Goal: Transaction & Acquisition: Book appointment/travel/reservation

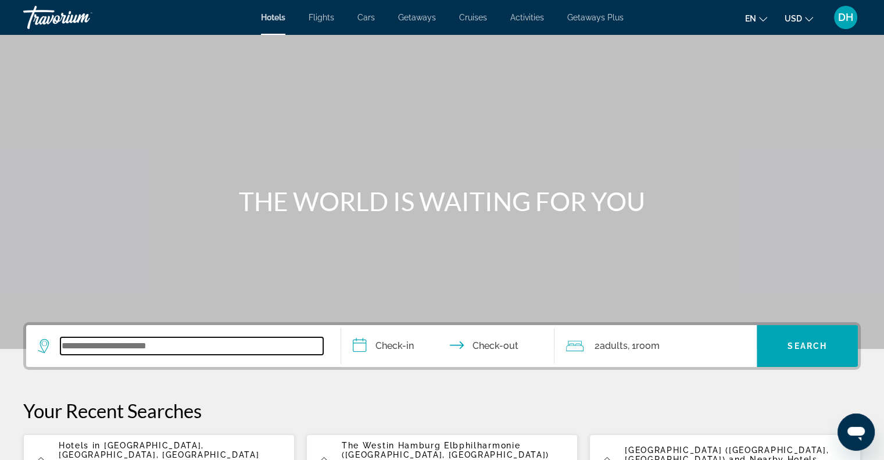
click at [176, 343] on input "Search widget" at bounding box center [191, 345] width 263 height 17
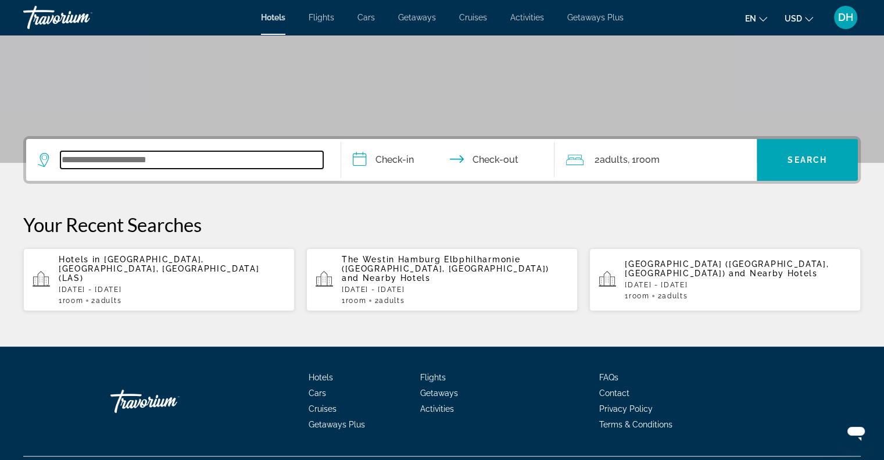
scroll to position [204, 0]
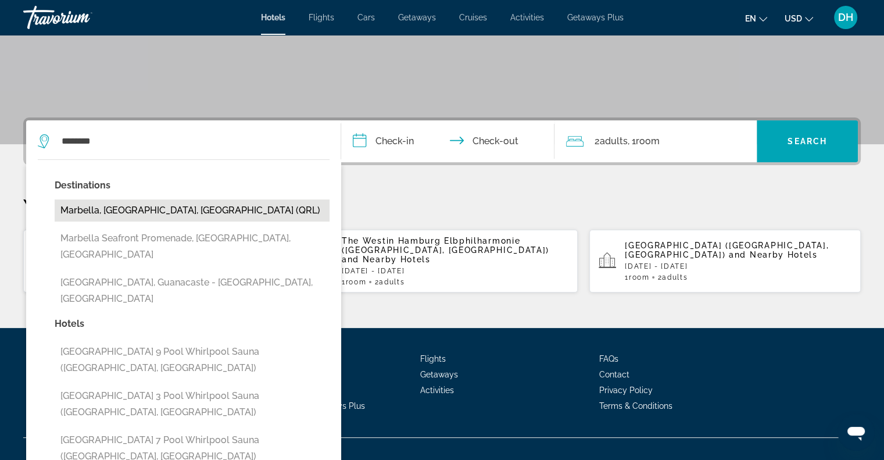
click at [171, 206] on button "Marbella, [GEOGRAPHIC_DATA], [GEOGRAPHIC_DATA] (QRL)" at bounding box center [192, 210] width 275 height 22
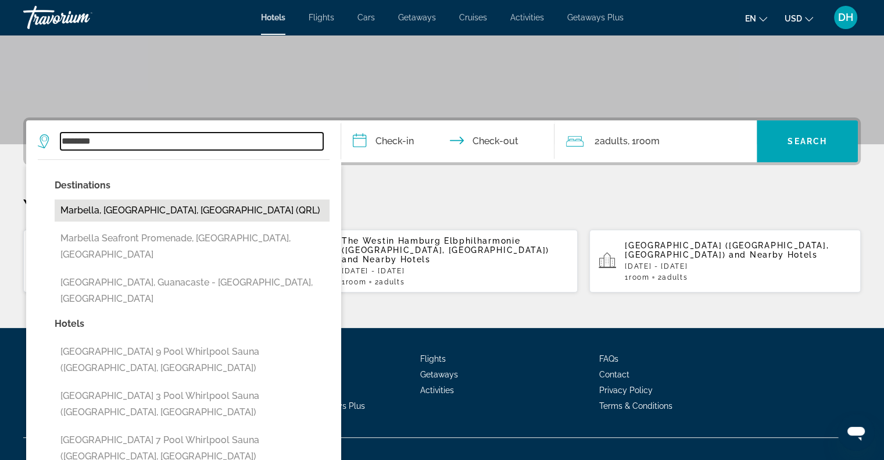
type input "**********"
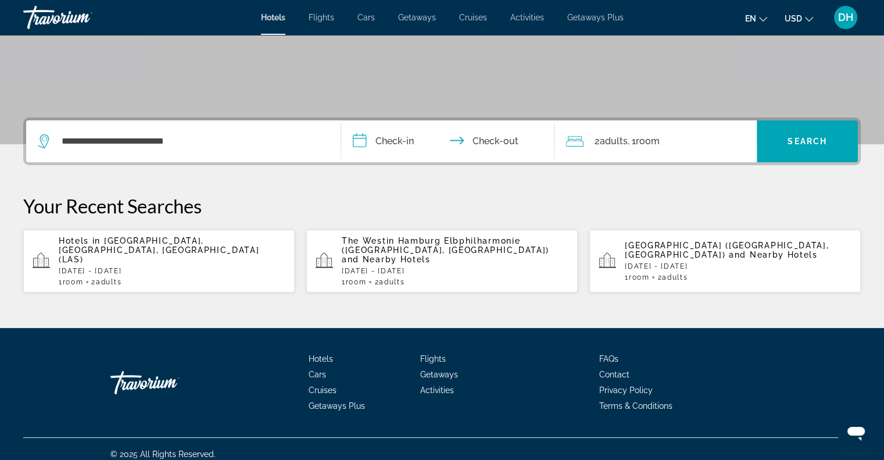
click at [400, 141] on input "**********" at bounding box center [450, 142] width 218 height 45
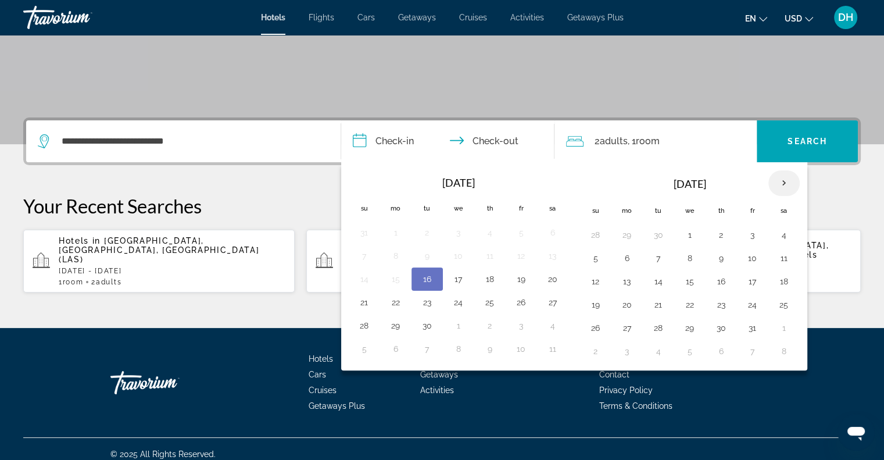
click at [778, 178] on th "Next month" at bounding box center [783, 183] width 31 height 26
click at [624, 234] on button "1" at bounding box center [627, 235] width 19 height 16
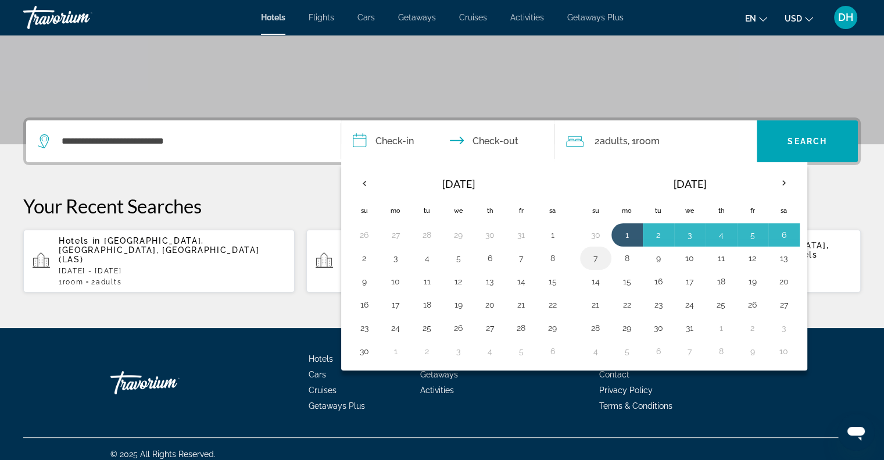
click at [593, 256] on button "7" at bounding box center [595, 258] width 19 height 16
type input "**********"
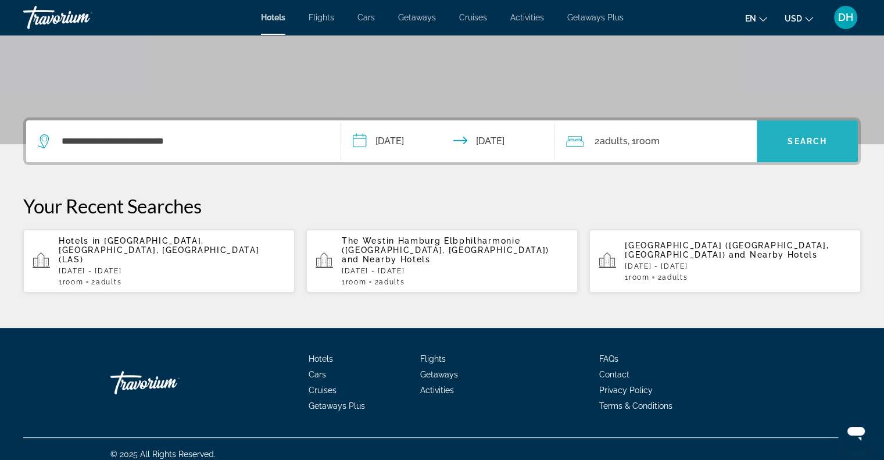
click at [806, 141] on span "Search" at bounding box center [807, 141] width 40 height 9
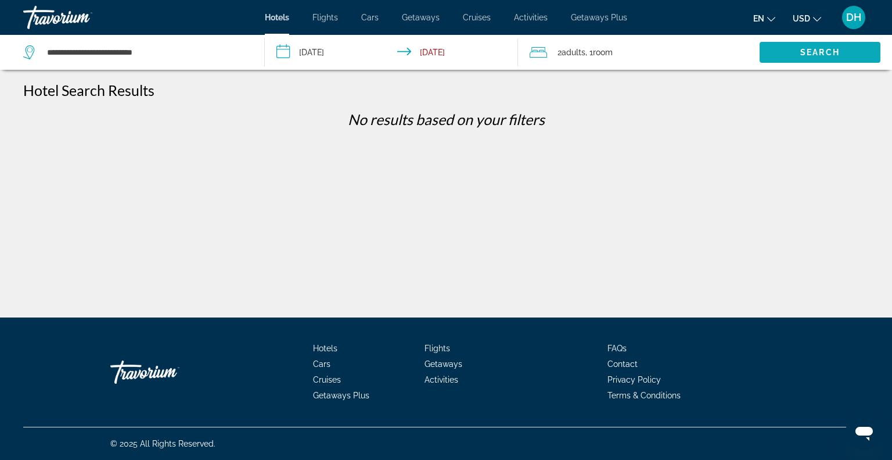
click at [809, 53] on span "Search" at bounding box center [820, 52] width 40 height 9
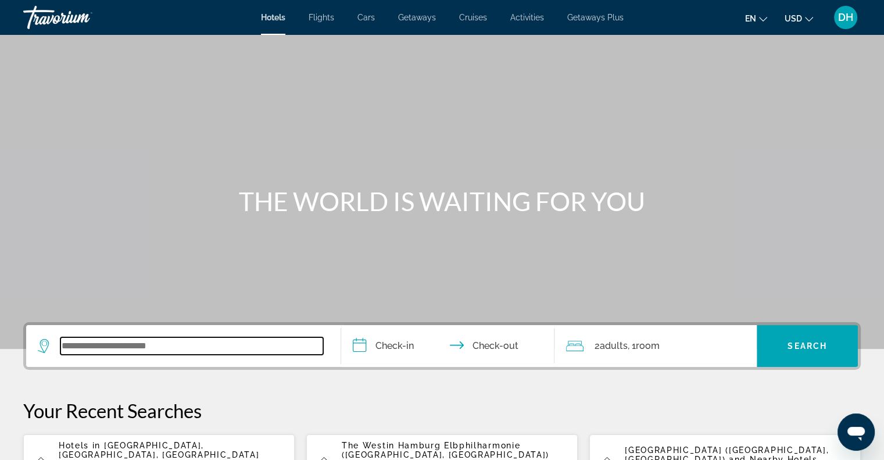
click at [200, 347] on input "Search widget" at bounding box center [191, 345] width 263 height 17
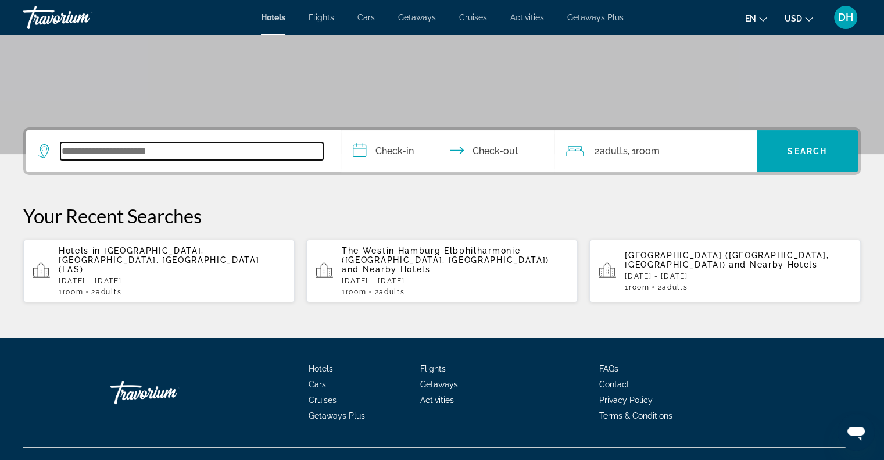
scroll to position [204, 0]
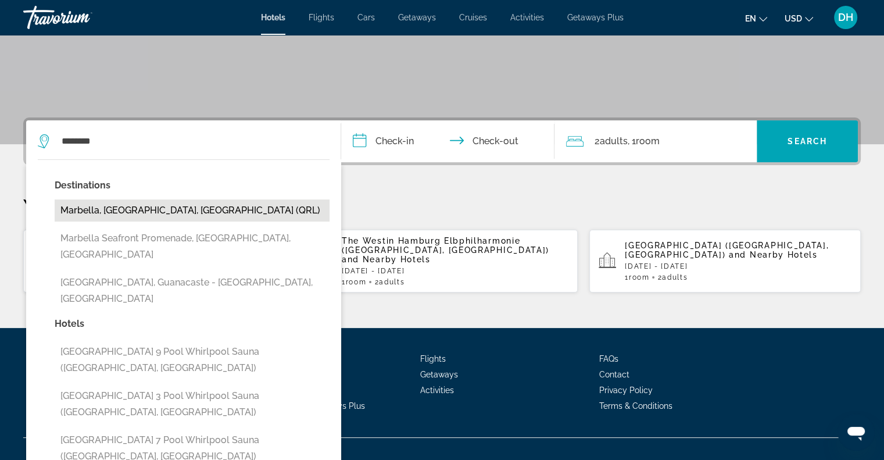
click at [130, 211] on button "Marbella, [GEOGRAPHIC_DATA], [GEOGRAPHIC_DATA] (QRL)" at bounding box center [192, 210] width 275 height 22
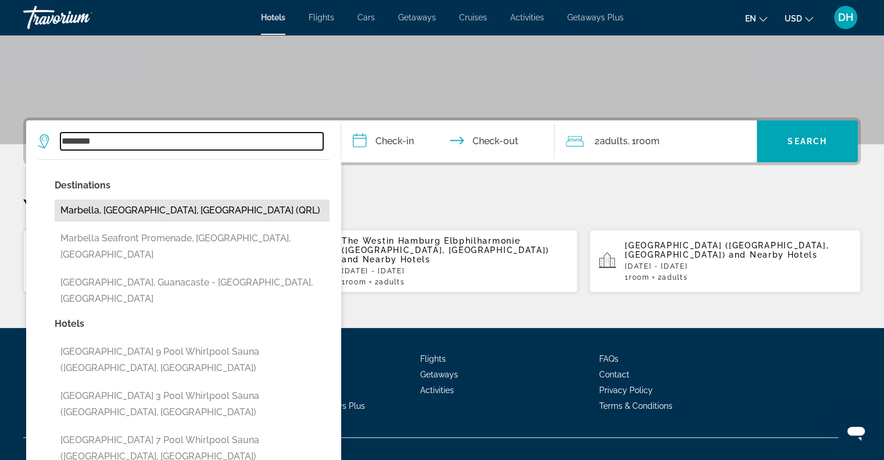
type input "**********"
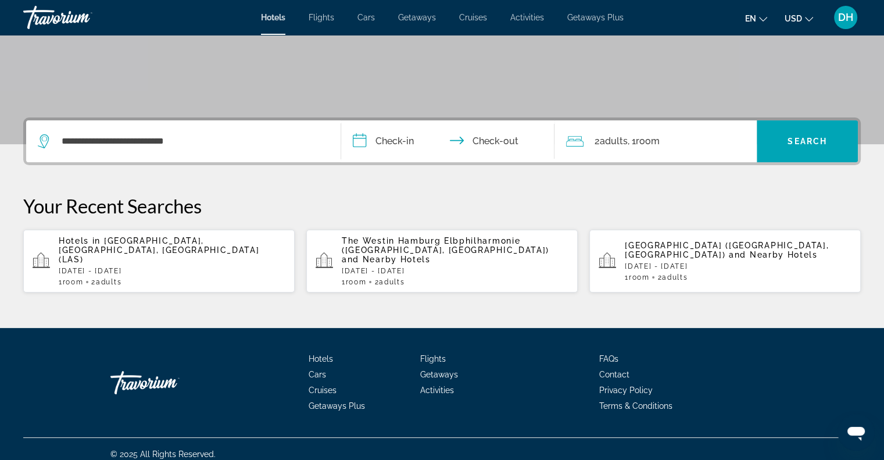
drag, startPoint x: 400, startPoint y: 141, endPoint x: 407, endPoint y: 141, distance: 7.0
click at [401, 141] on input "**********" at bounding box center [450, 142] width 218 height 45
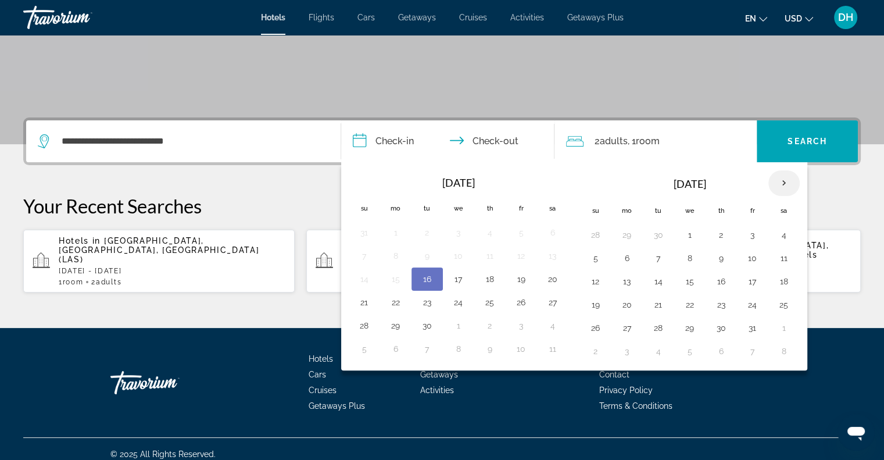
click at [777, 182] on th "Next month" at bounding box center [783, 183] width 31 height 26
click at [623, 232] on button "1" at bounding box center [627, 235] width 19 height 16
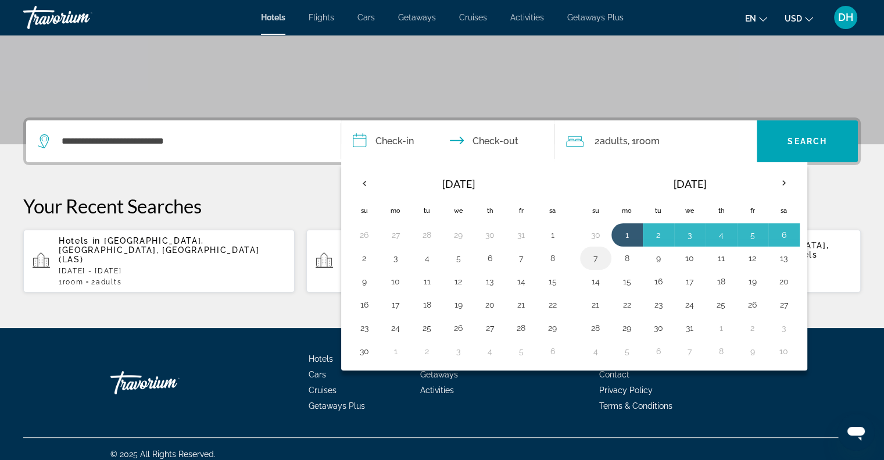
click at [591, 255] on button "7" at bounding box center [595, 258] width 19 height 16
type input "**********"
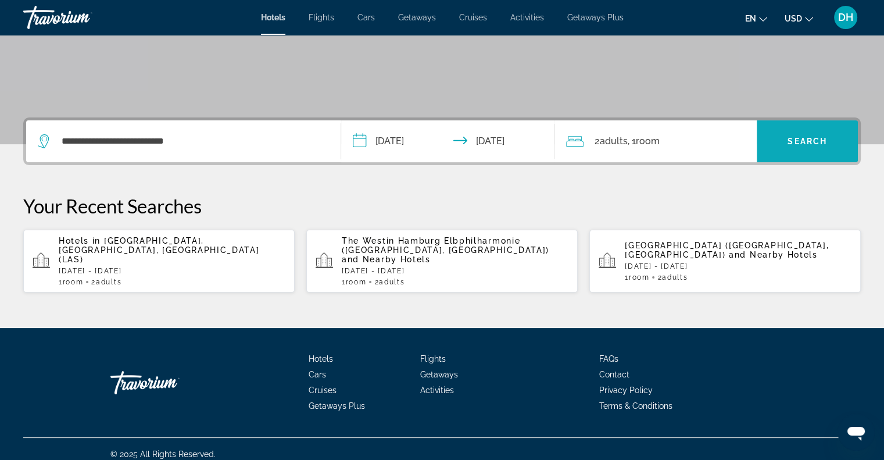
click at [811, 141] on span "Search" at bounding box center [807, 141] width 40 height 9
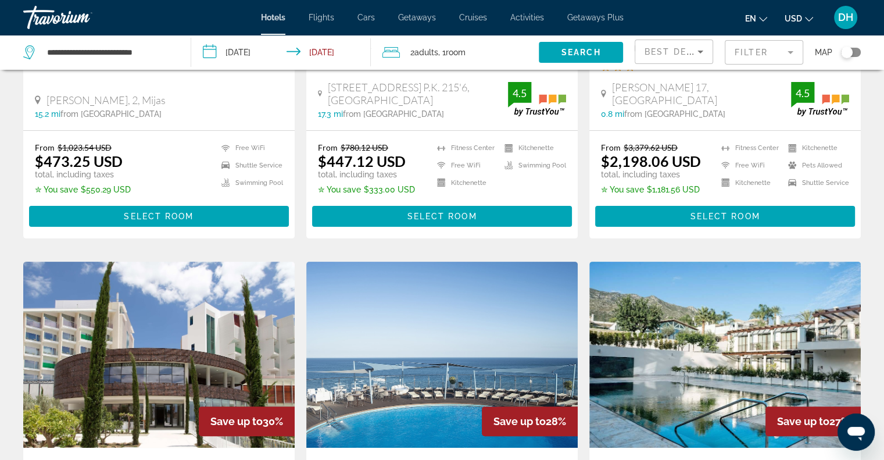
scroll to position [116, 0]
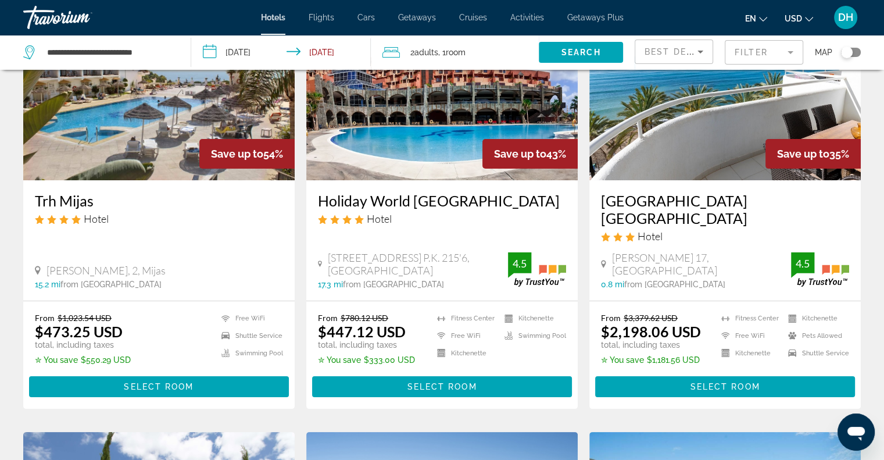
click at [767, 51] on mat-form-field "Filter" at bounding box center [763, 52] width 78 height 24
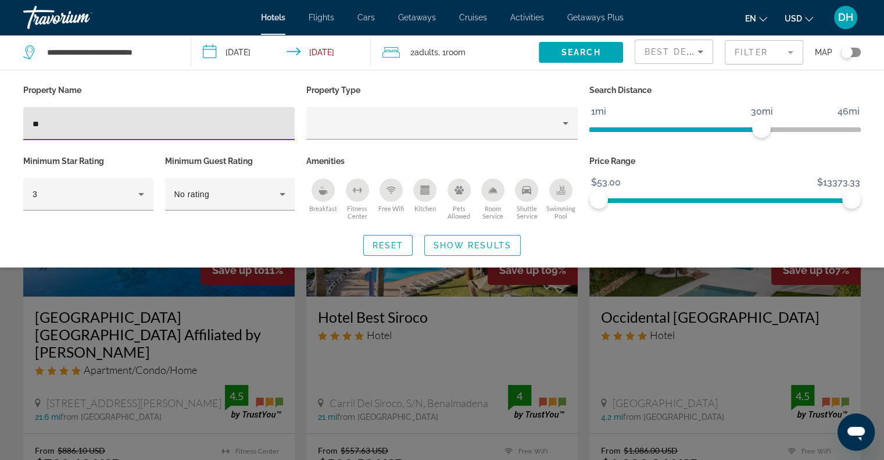
type input "**"
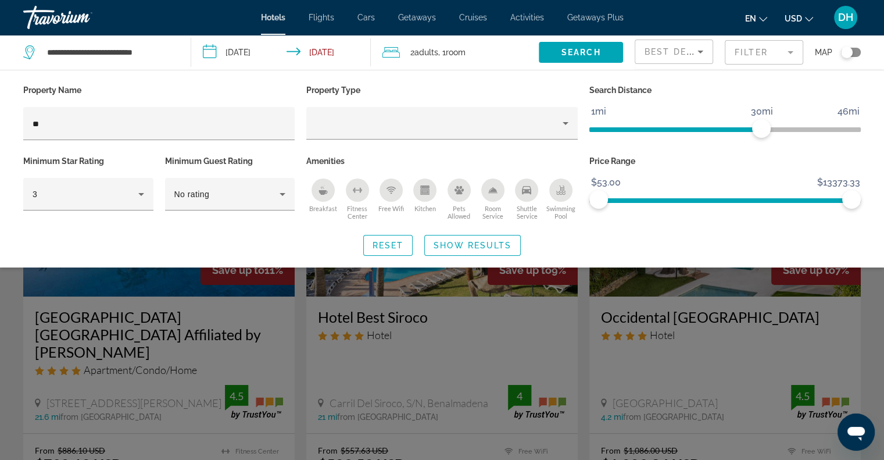
click at [727, 283] on div "Search widget" at bounding box center [442, 316] width 884 height 285
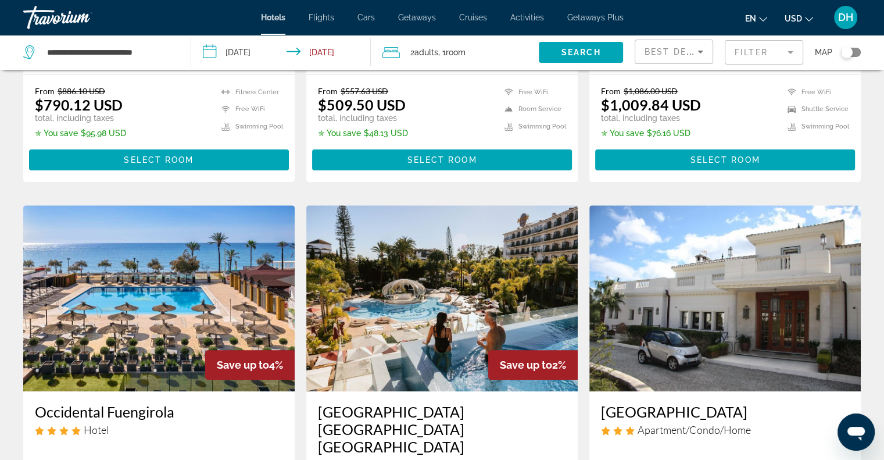
scroll to position [232, 0]
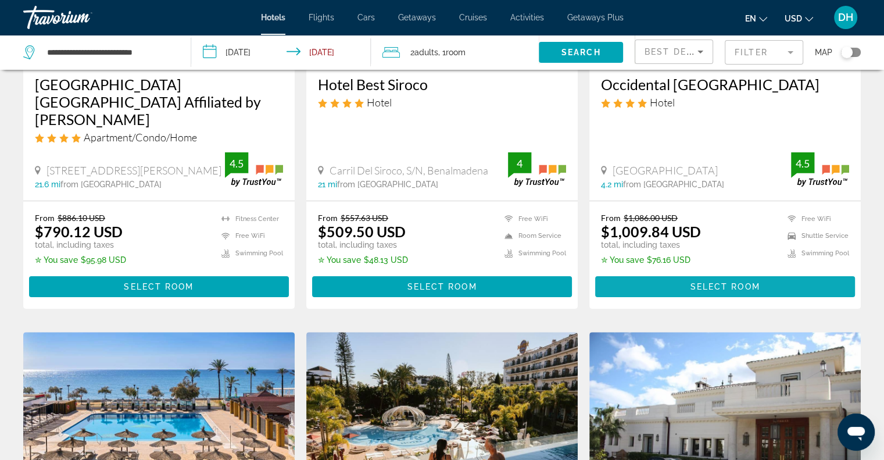
click at [712, 282] on span "Select Room" at bounding box center [725, 286] width 70 height 9
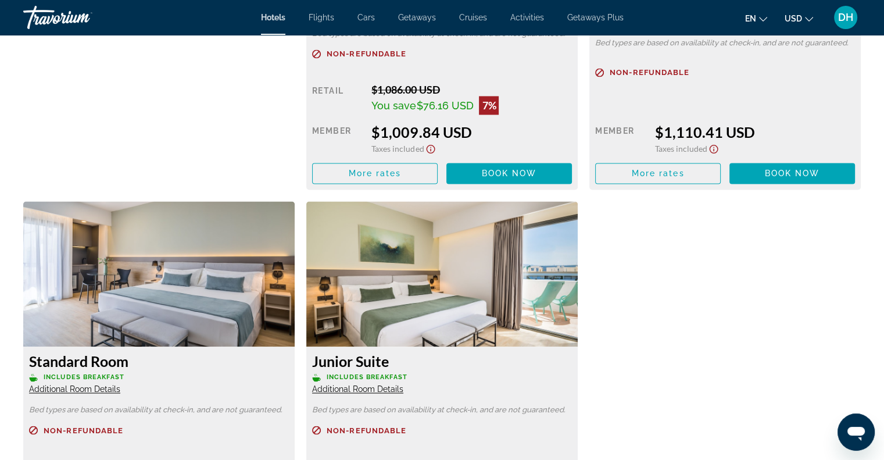
scroll to position [1627, 0]
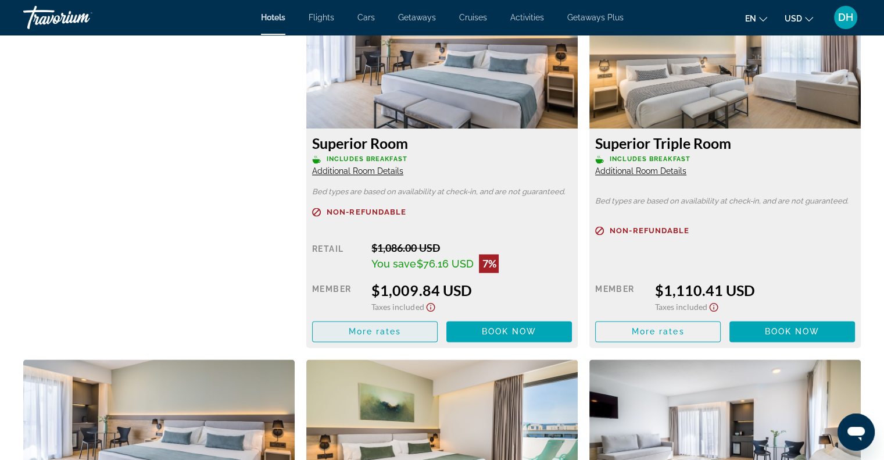
click at [392, 326] on span "More rates" at bounding box center [375, 330] width 53 height 9
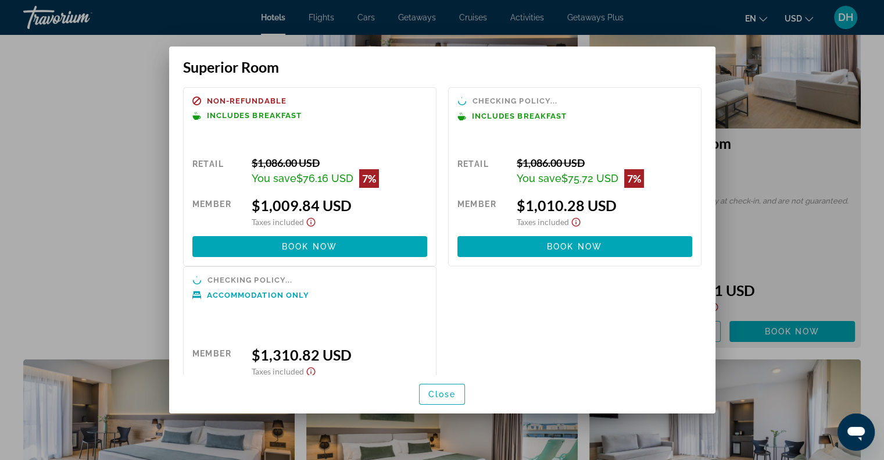
scroll to position [0, 0]
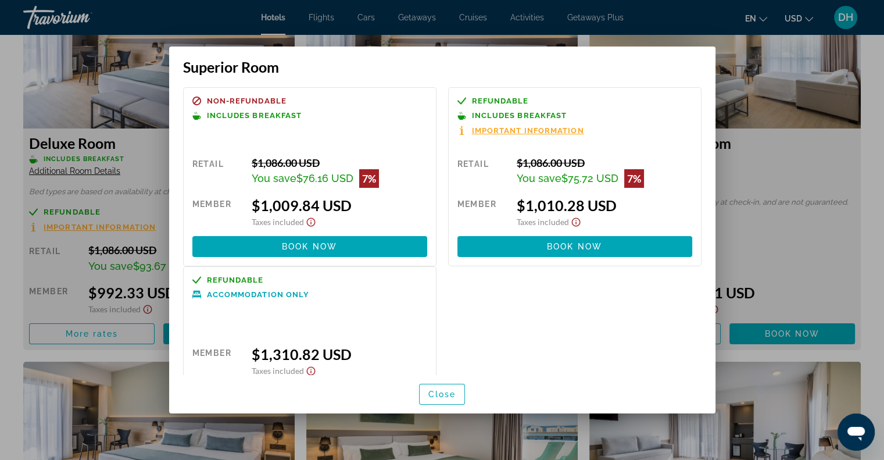
click at [485, 97] on span "Refundable" at bounding box center [500, 101] width 57 height 8
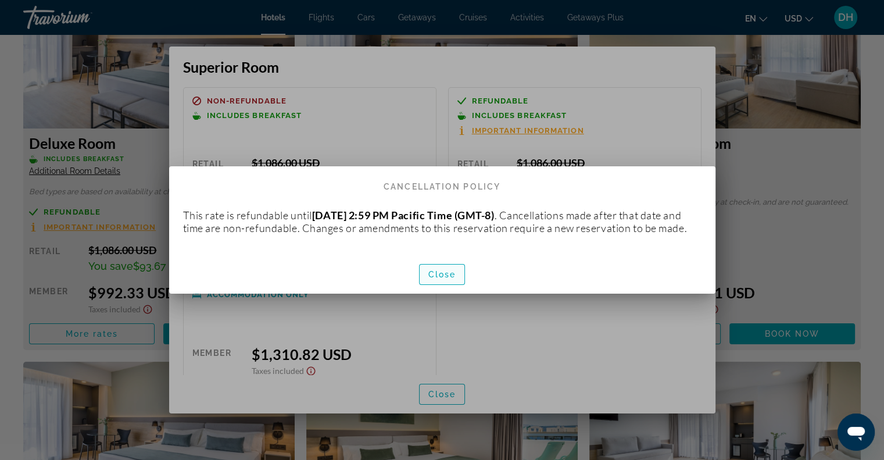
click at [441, 279] on span "Close" at bounding box center [442, 274] width 28 height 9
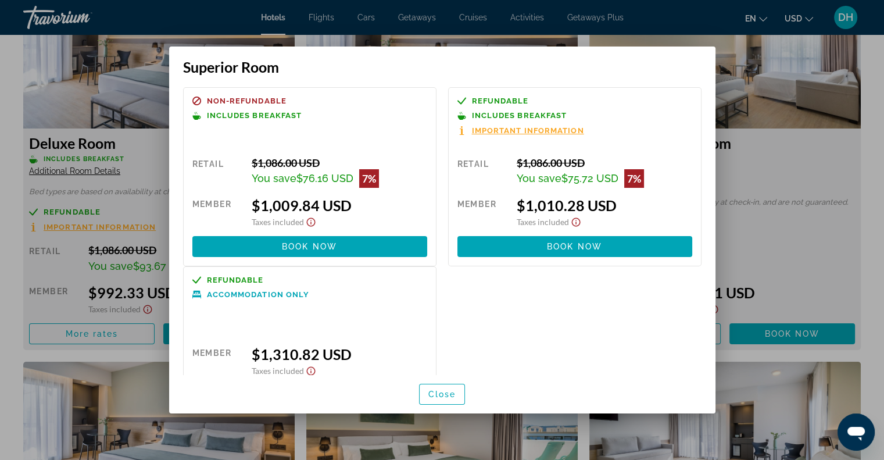
click at [813, 125] on div at bounding box center [442, 230] width 884 height 460
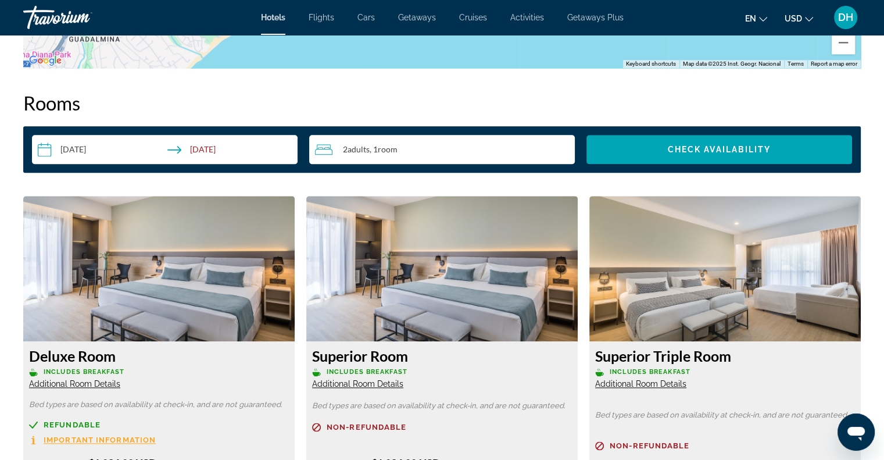
scroll to position [1568, 0]
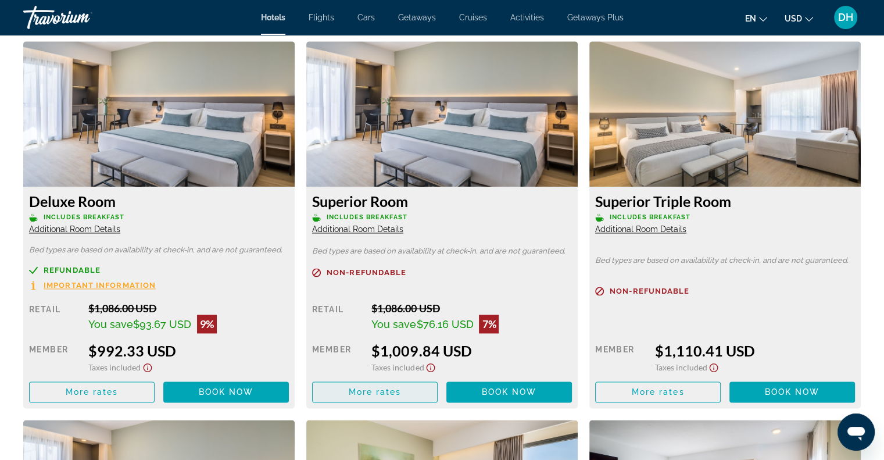
click at [386, 387] on span "More rates" at bounding box center [375, 391] width 53 height 9
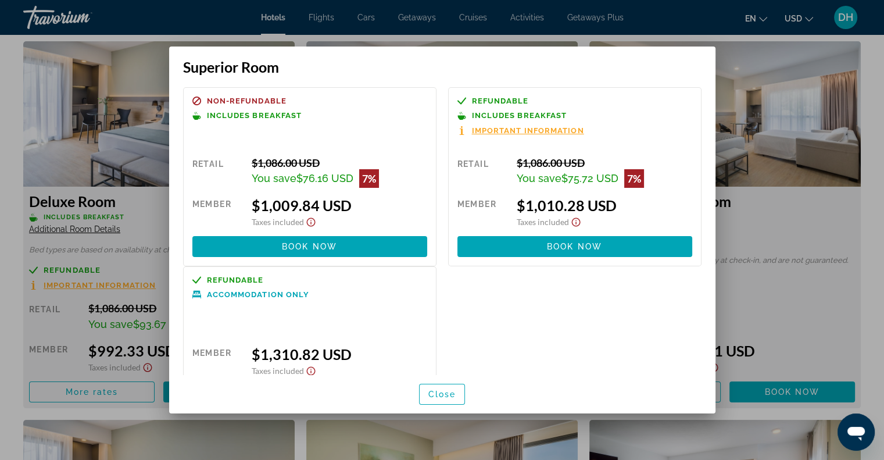
scroll to position [0, 0]
click at [494, 99] on span "Refundable" at bounding box center [500, 101] width 57 height 8
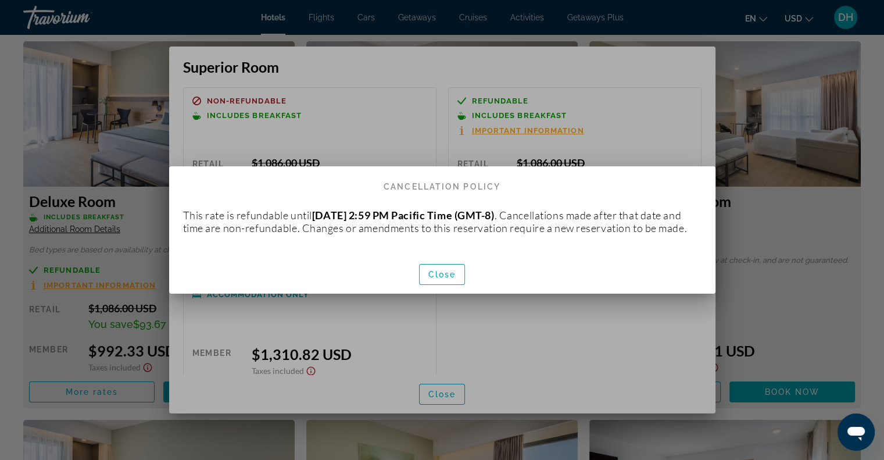
click at [86, 109] on div at bounding box center [442, 230] width 884 height 460
